Goal: Find specific page/section: Find specific page/section

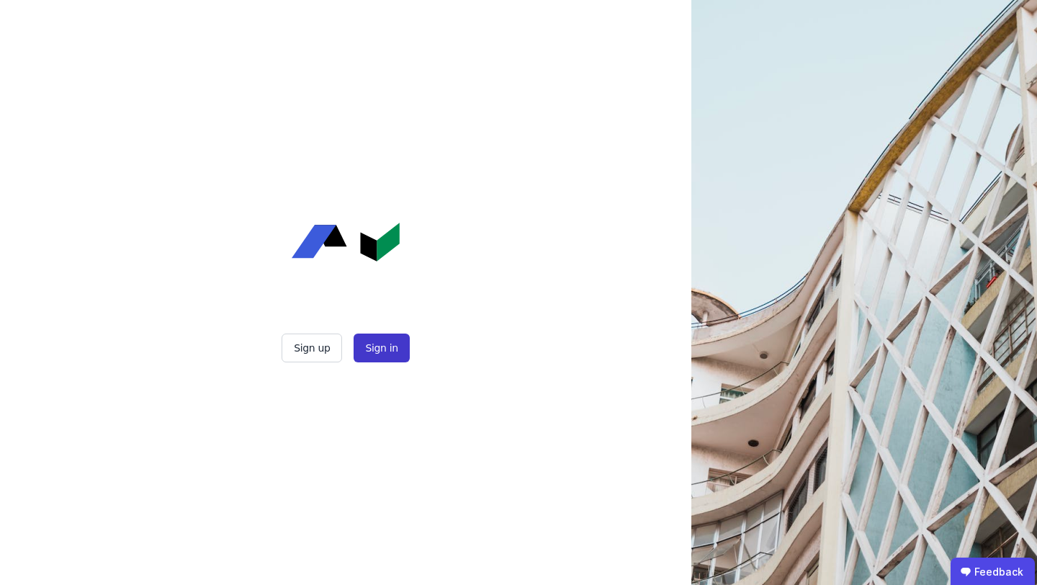
click at [383, 344] on button "Sign in" at bounding box center [381, 348] width 55 height 29
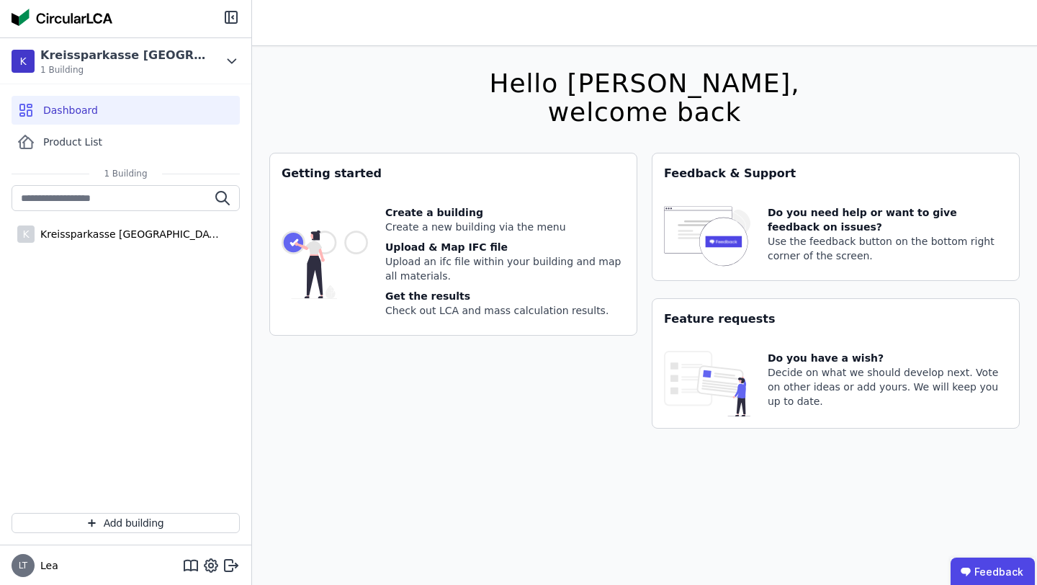
click at [22, 23] on img at bounding box center [62, 17] width 101 height 17
click at [112, 148] on div "Product List" at bounding box center [126, 142] width 228 height 29
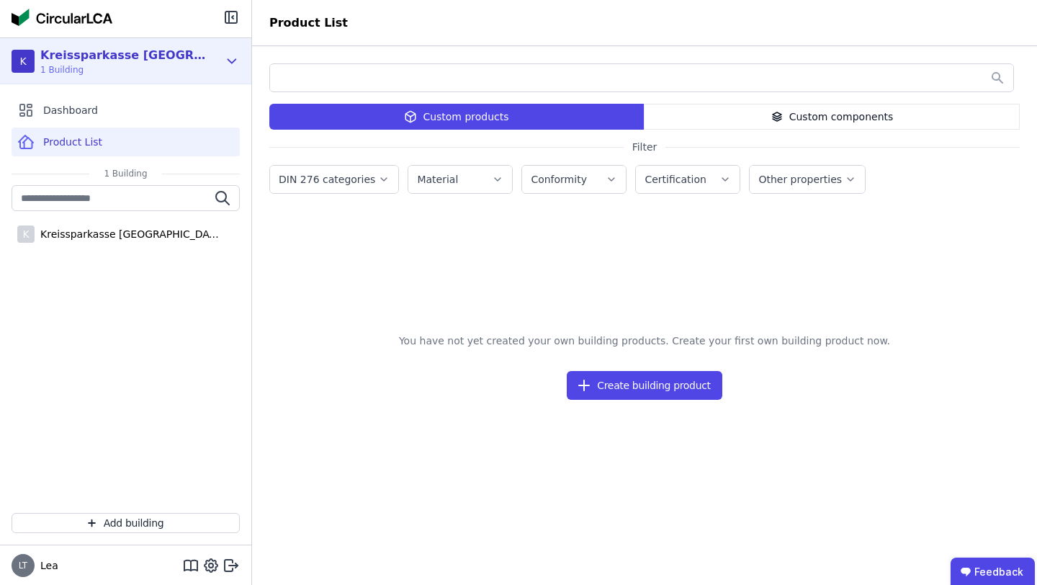
click at [164, 66] on span "1 Building" at bounding box center [123, 70] width 166 height 12
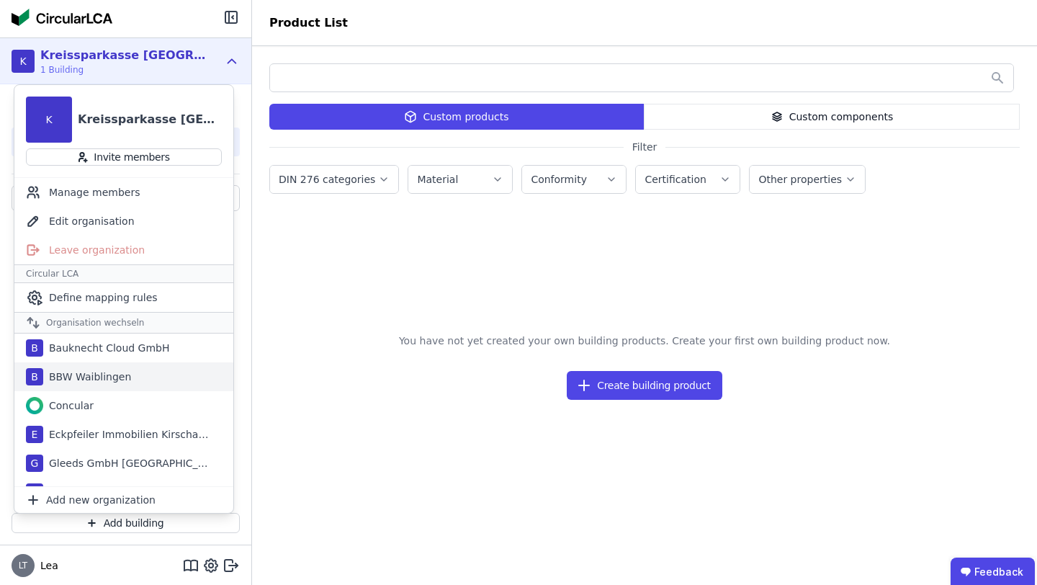
scroll to position [35, 0]
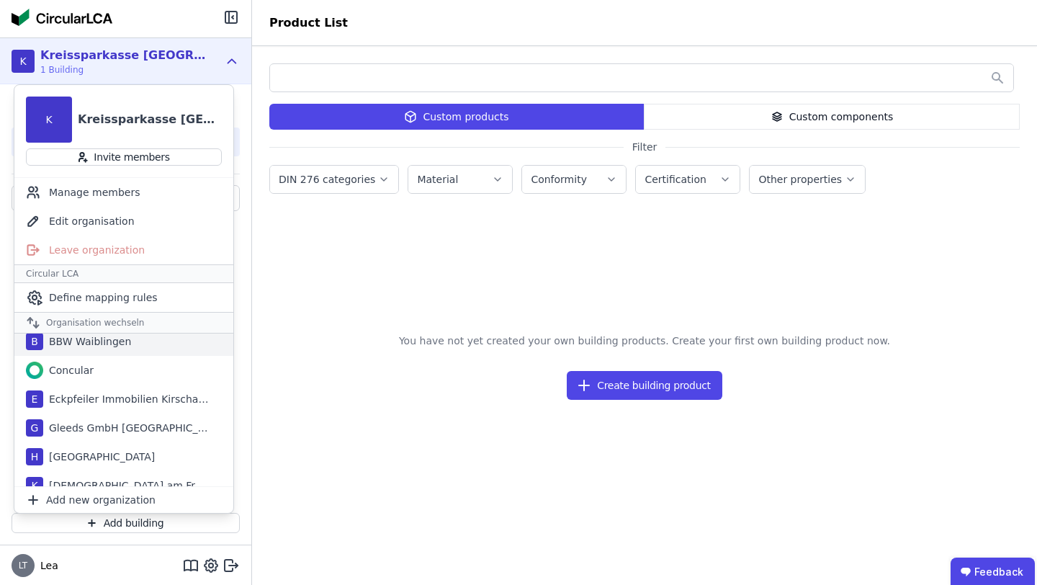
click at [112, 349] on div "B BBW Waiblingen" at bounding box center [123, 341] width 219 height 29
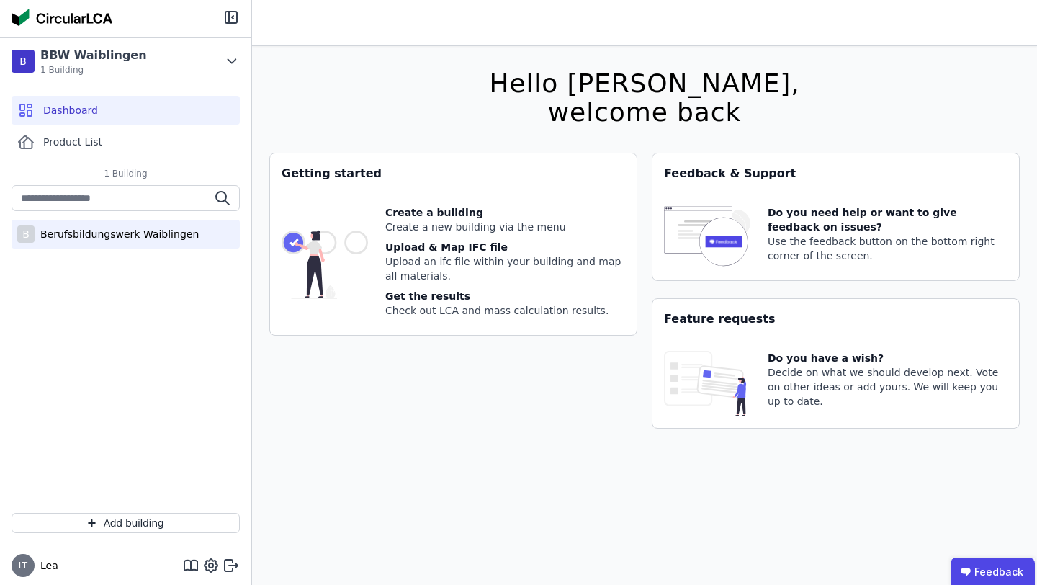
click at [142, 237] on div "Berufsbildungswerk Waiblingen" at bounding box center [117, 234] width 164 height 14
